Goal: Task Accomplishment & Management: Use online tool/utility

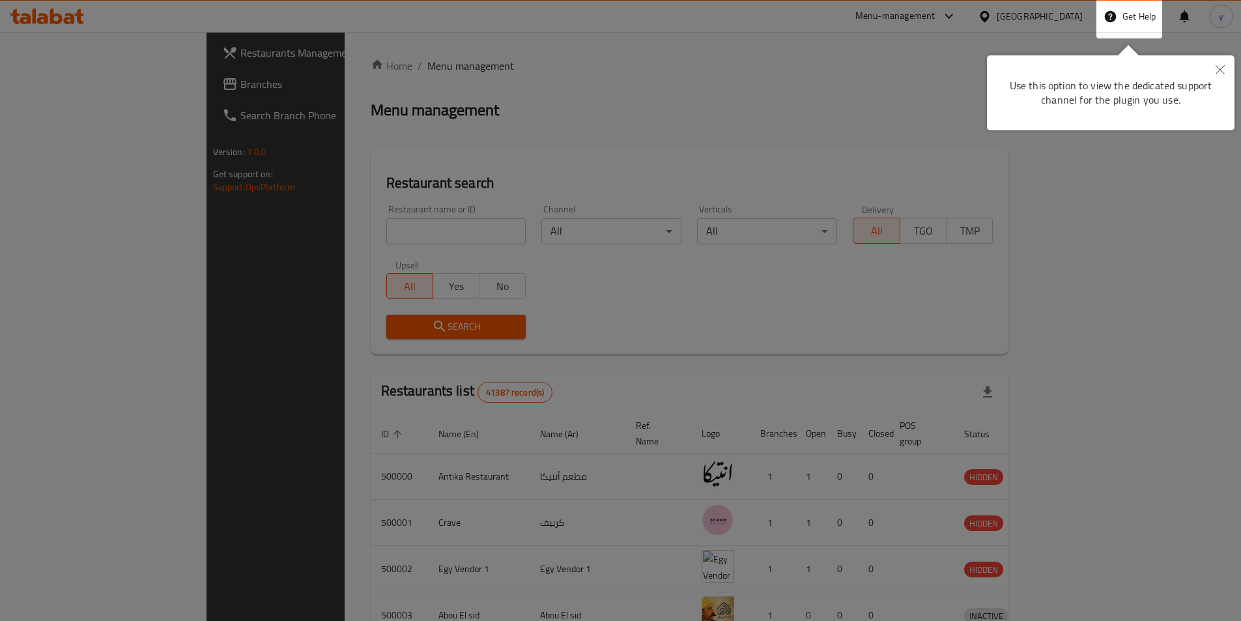
click at [1219, 76] on button "Close" at bounding box center [1220, 70] width 29 height 30
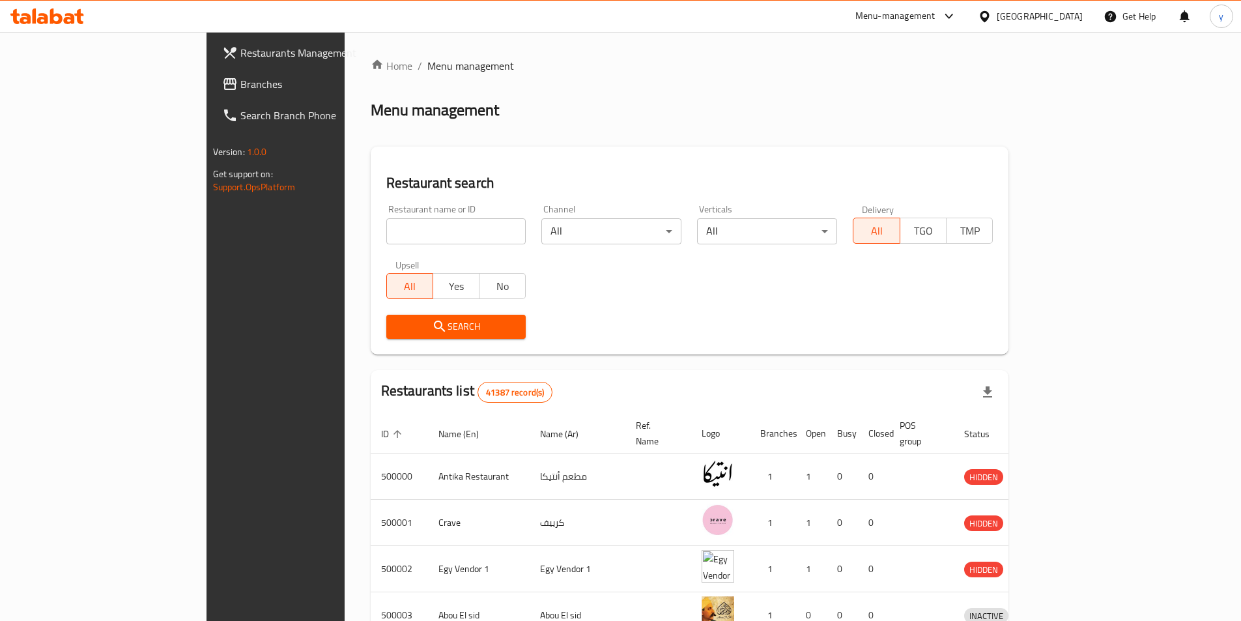
click at [386, 232] on input "search" at bounding box center [456, 231] width 140 height 26
paste input "779688"
type input "779688"
click button "Search" at bounding box center [456, 327] width 140 height 24
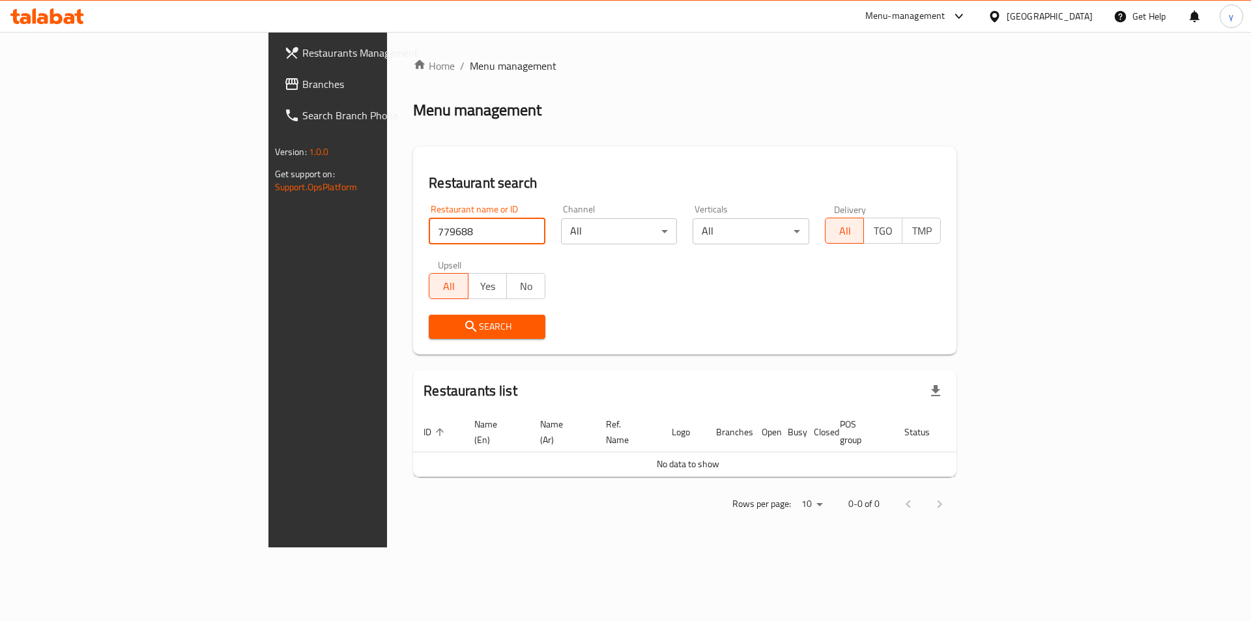
click at [302, 86] on span "Branches" at bounding box center [384, 84] width 165 height 16
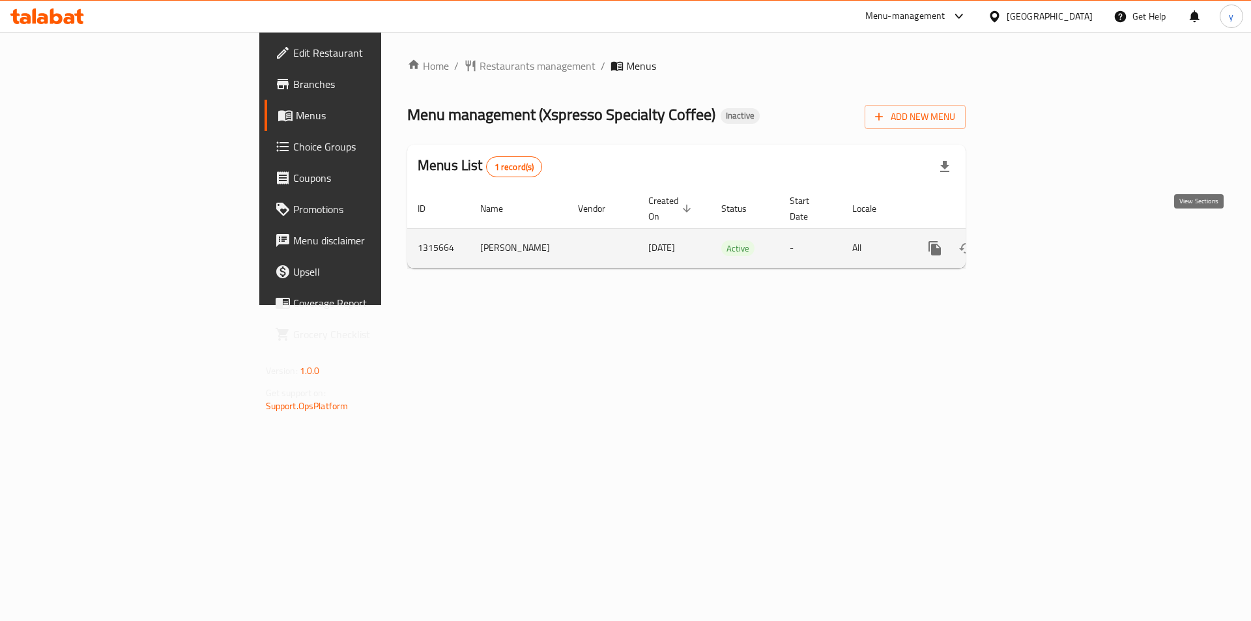
click at [1045, 233] on link "enhanced table" at bounding box center [1028, 248] width 31 height 31
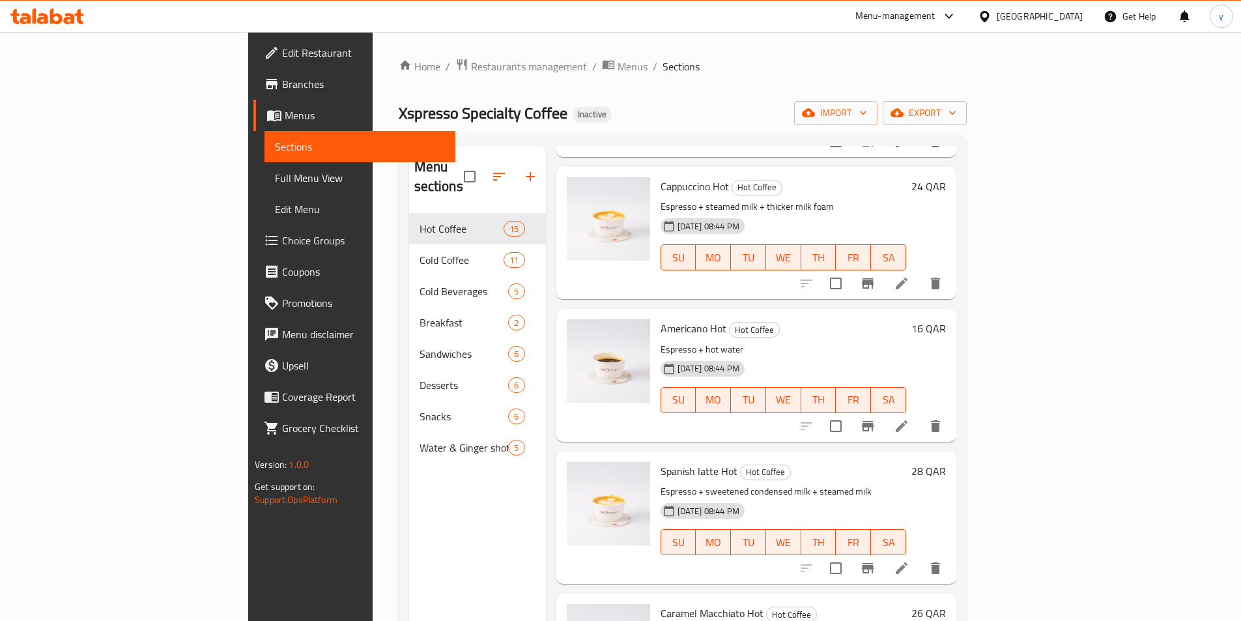
scroll to position [765, 0]
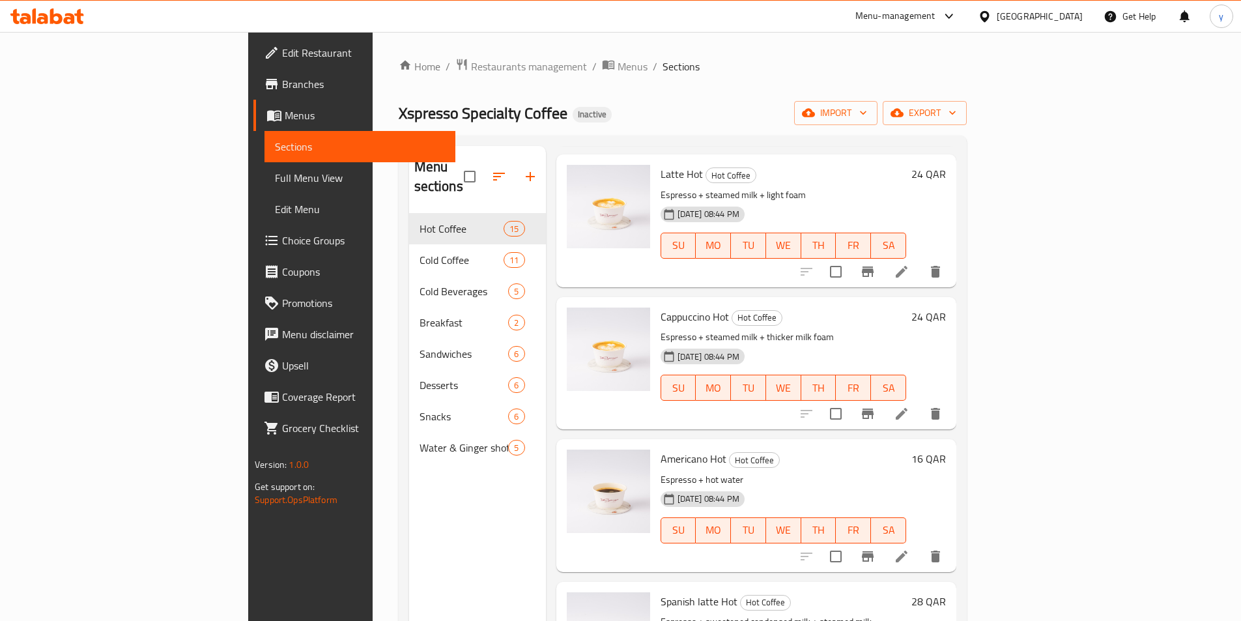
click at [282, 61] on span "Edit Restaurant" at bounding box center [363, 53] width 163 height 16
